Goal: Find specific page/section

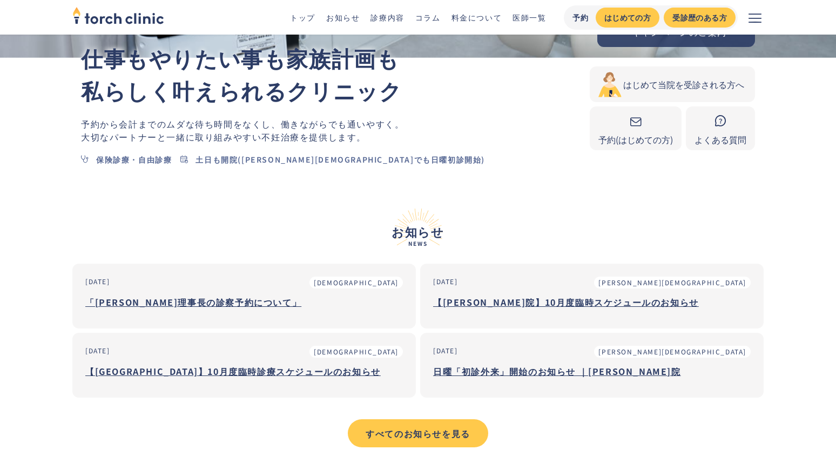
scroll to position [270, 0]
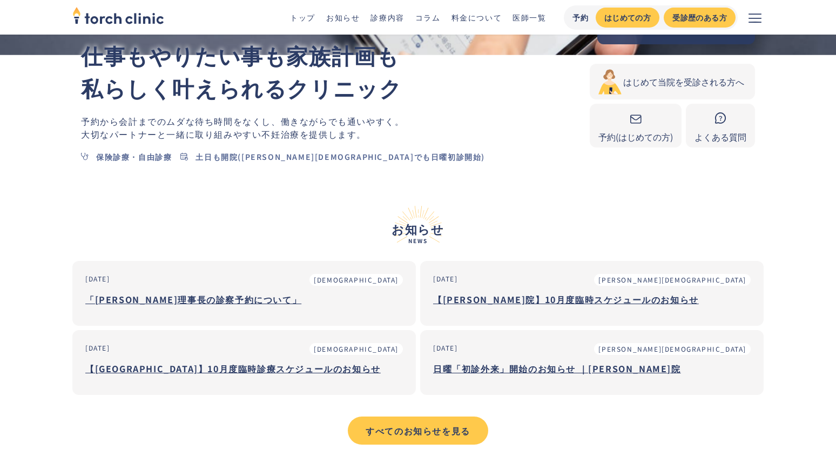
click at [190, 297] on h3 "「[PERSON_NAME]理事長の診察予約について」" at bounding box center [244, 299] width 318 height 16
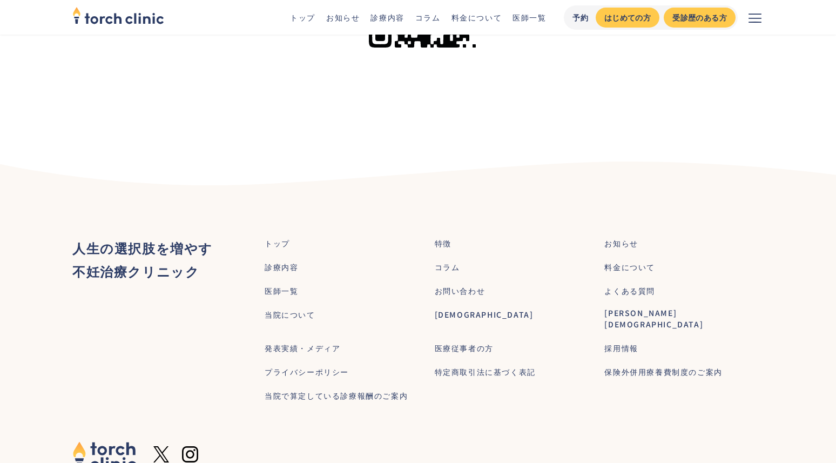
scroll to position [748, 0]
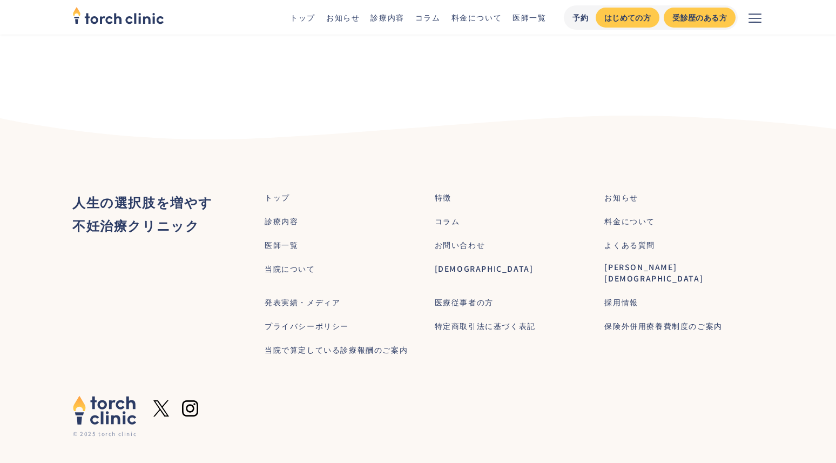
click at [283, 243] on div "医師一覧" at bounding box center [281, 244] width 33 height 11
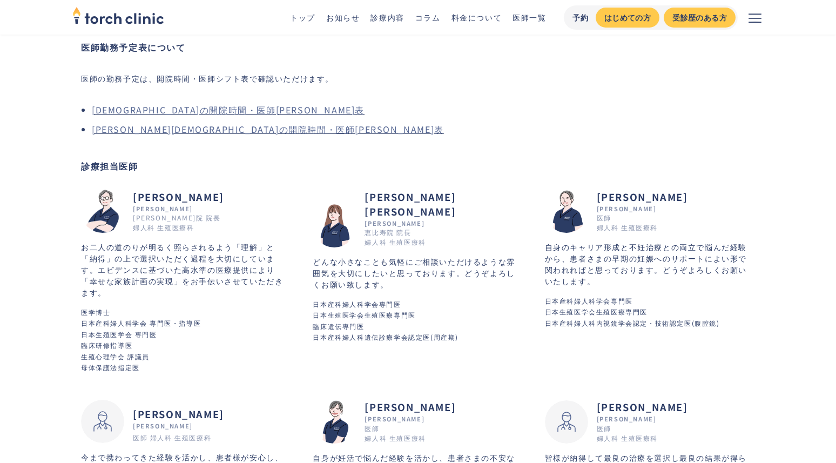
scroll to position [108, 0]
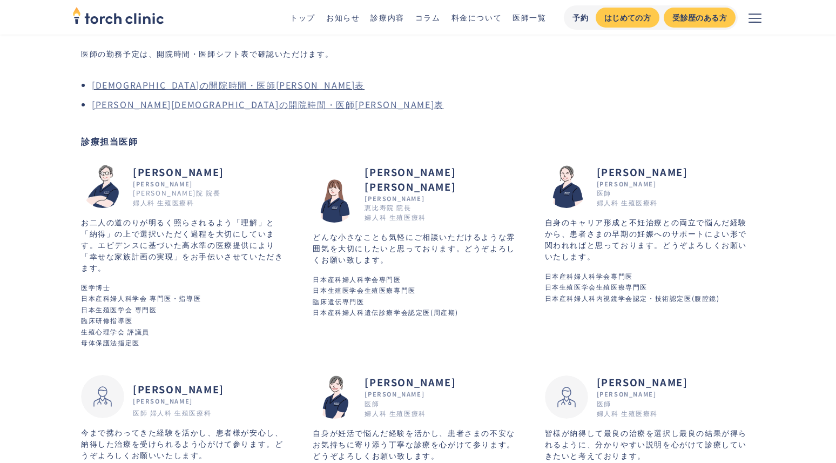
click at [158, 174] on h2 "[PERSON_NAME]" at bounding box center [178, 172] width 91 height 15
